Goal: Task Accomplishment & Management: Manage account settings

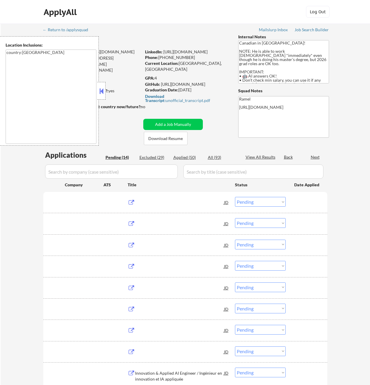
select select ""pending""
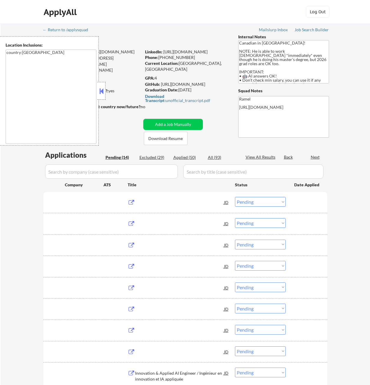
select select ""pending""
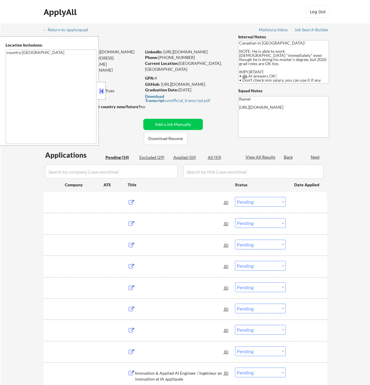
select select ""pending""
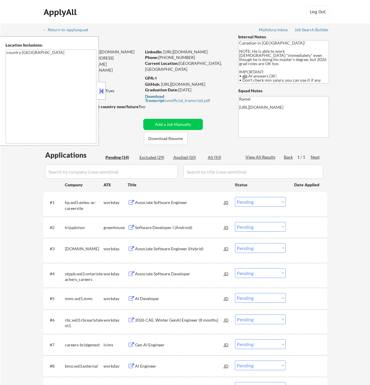
click at [104, 90] on button at bounding box center [101, 91] width 6 height 9
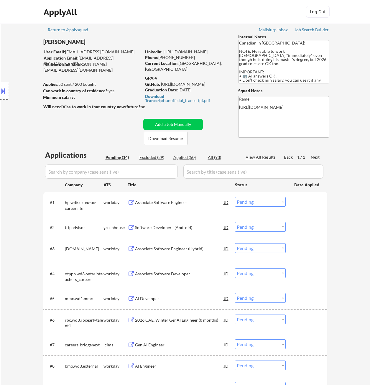
click at [186, 157] on div "Applied (50)" at bounding box center [187, 157] width 29 height 6
select select ""applied""
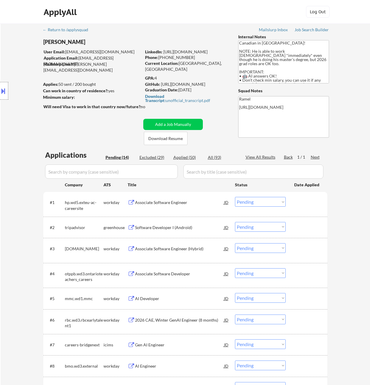
select select ""applied""
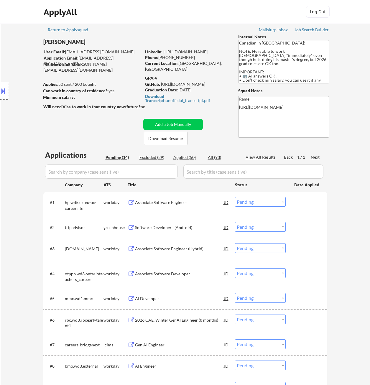
select select ""applied""
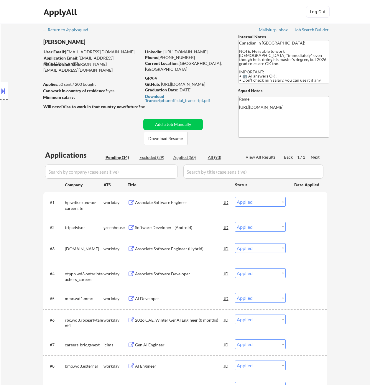
select select ""applied""
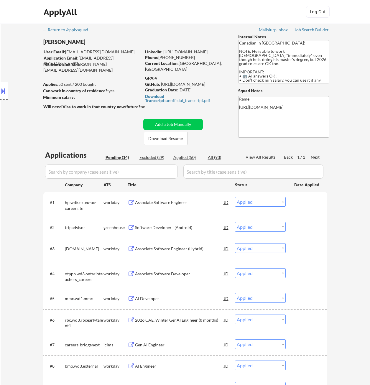
select select ""applied""
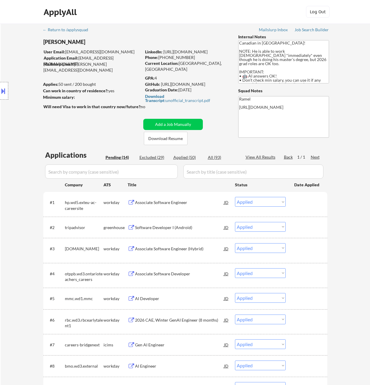
select select ""applied""
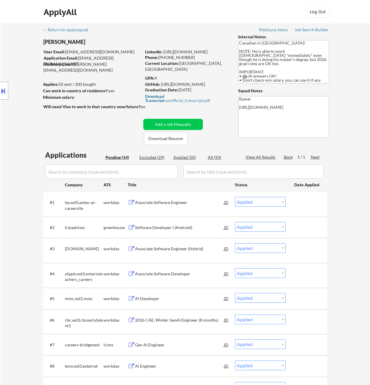
select select ""applied""
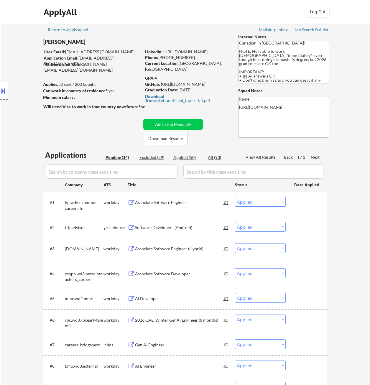
select select ""applied""
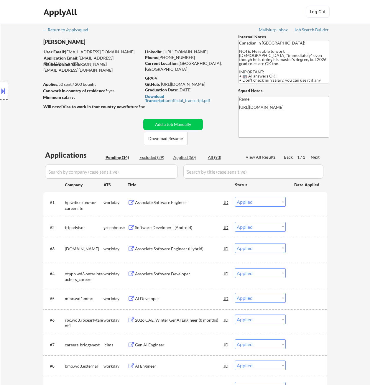
select select ""applied""
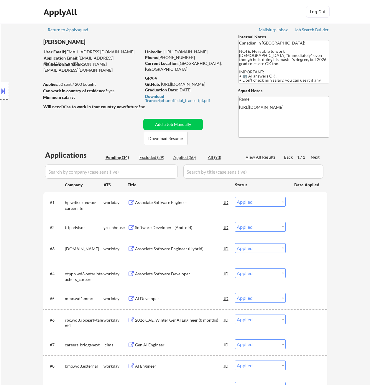
select select ""applied""
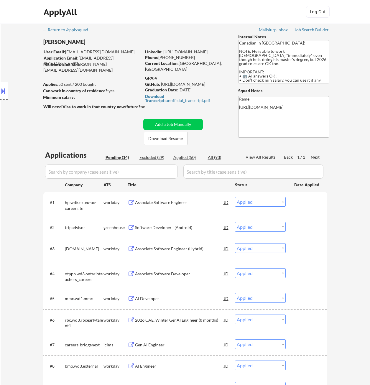
select select ""applied""
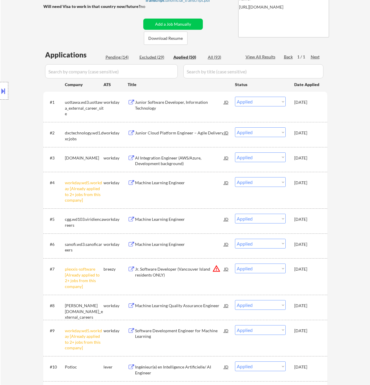
scroll to position [88, 0]
